Goal: Information Seeking & Learning: Learn about a topic

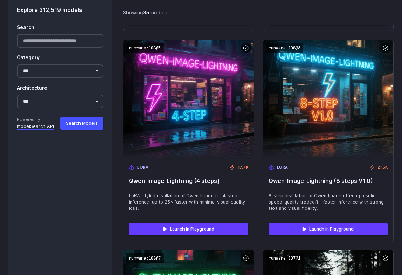
scroll to position [1281, 0]
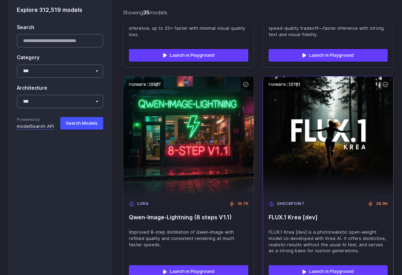
click at [291, 195] on div "Checkpoint 36.9K FLUX.1 Krea [dev] FLUX.1 Krea [dev] is a photorealistic open-w…" at bounding box center [328, 227] width 130 height 65
click at [310, 265] on link "Launch in Playground" at bounding box center [327, 271] width 119 height 13
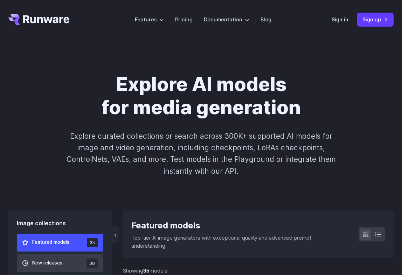
scroll to position [0, 0]
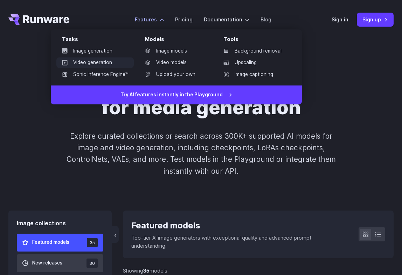
click at [115, 64] on link "Video generation" at bounding box center [94, 62] width 77 height 10
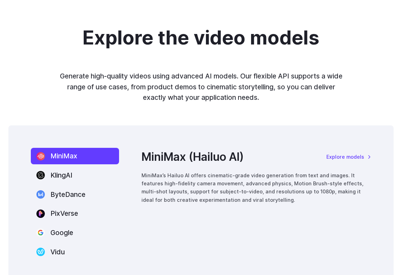
scroll to position [893, 0]
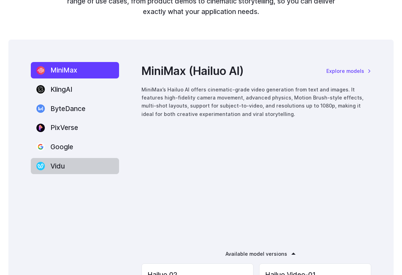
click at [68, 165] on label "Vidu" at bounding box center [75, 166] width 88 height 16
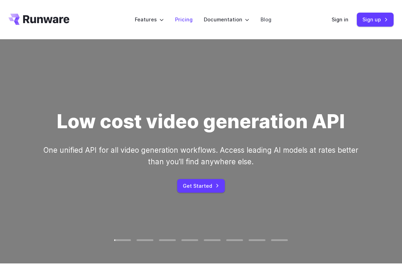
scroll to position [0, 0]
click at [182, 15] on li "Pricing" at bounding box center [183, 19] width 29 height 19
click at [182, 21] on link "Pricing" at bounding box center [183, 19] width 17 height 8
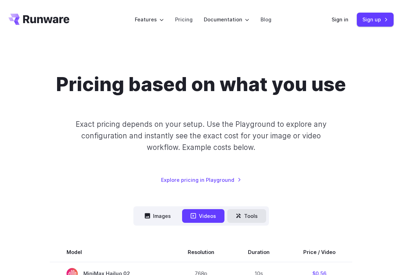
click at [239, 211] on button "Tools" at bounding box center [246, 216] width 39 height 14
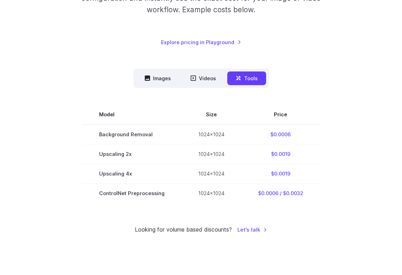
scroll to position [132, 0]
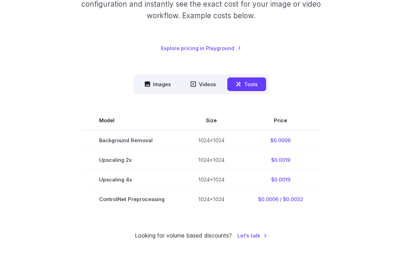
click at [204, 44] on link "Explore pricing in Playground" at bounding box center [201, 48] width 80 height 8
